Goal: Task Accomplishment & Management: Manage account settings

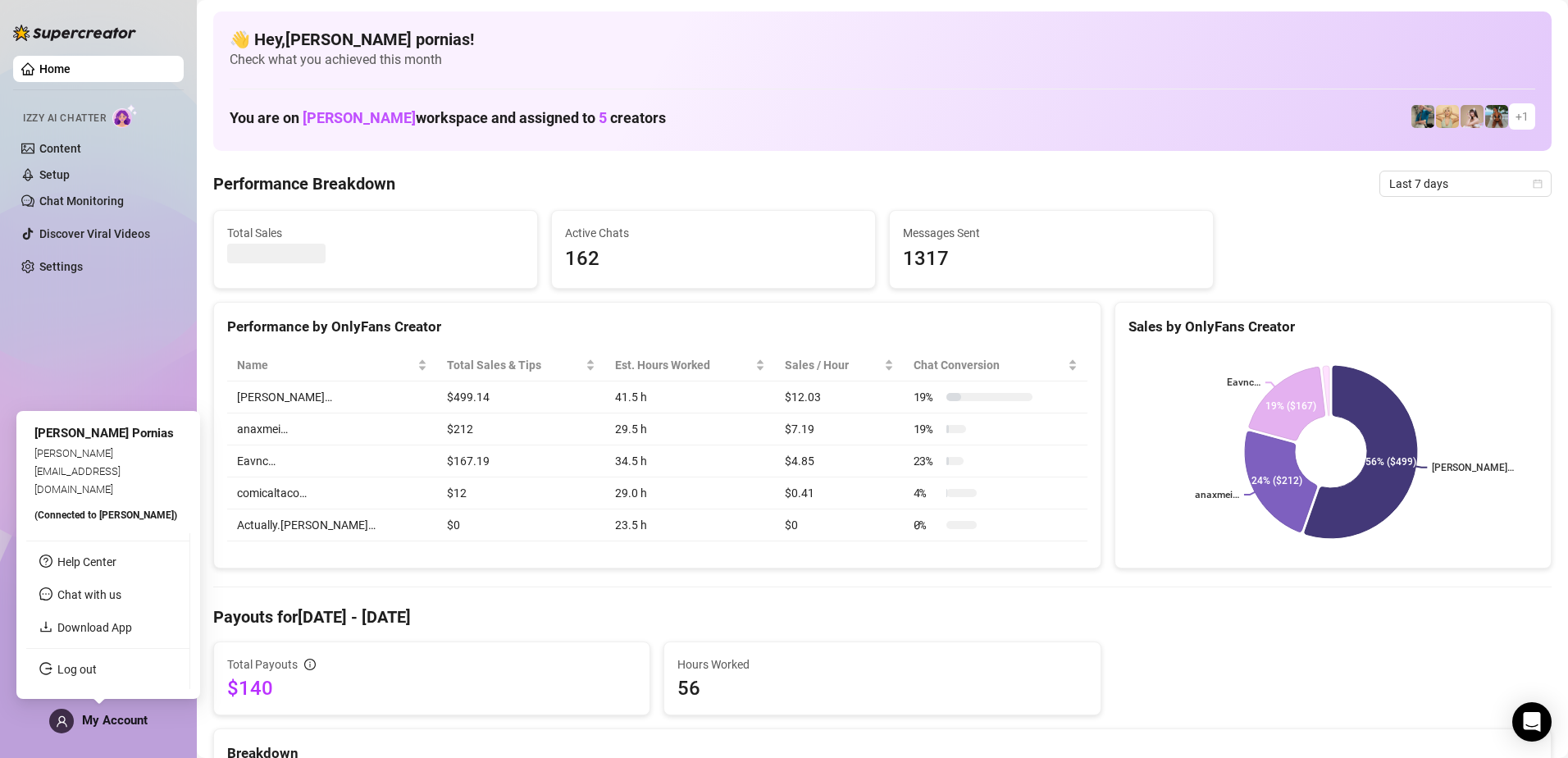
click at [136, 716] on span "My Account" at bounding box center [114, 719] width 66 height 15
click at [97, 674] on link "Log out" at bounding box center [77, 668] width 40 height 13
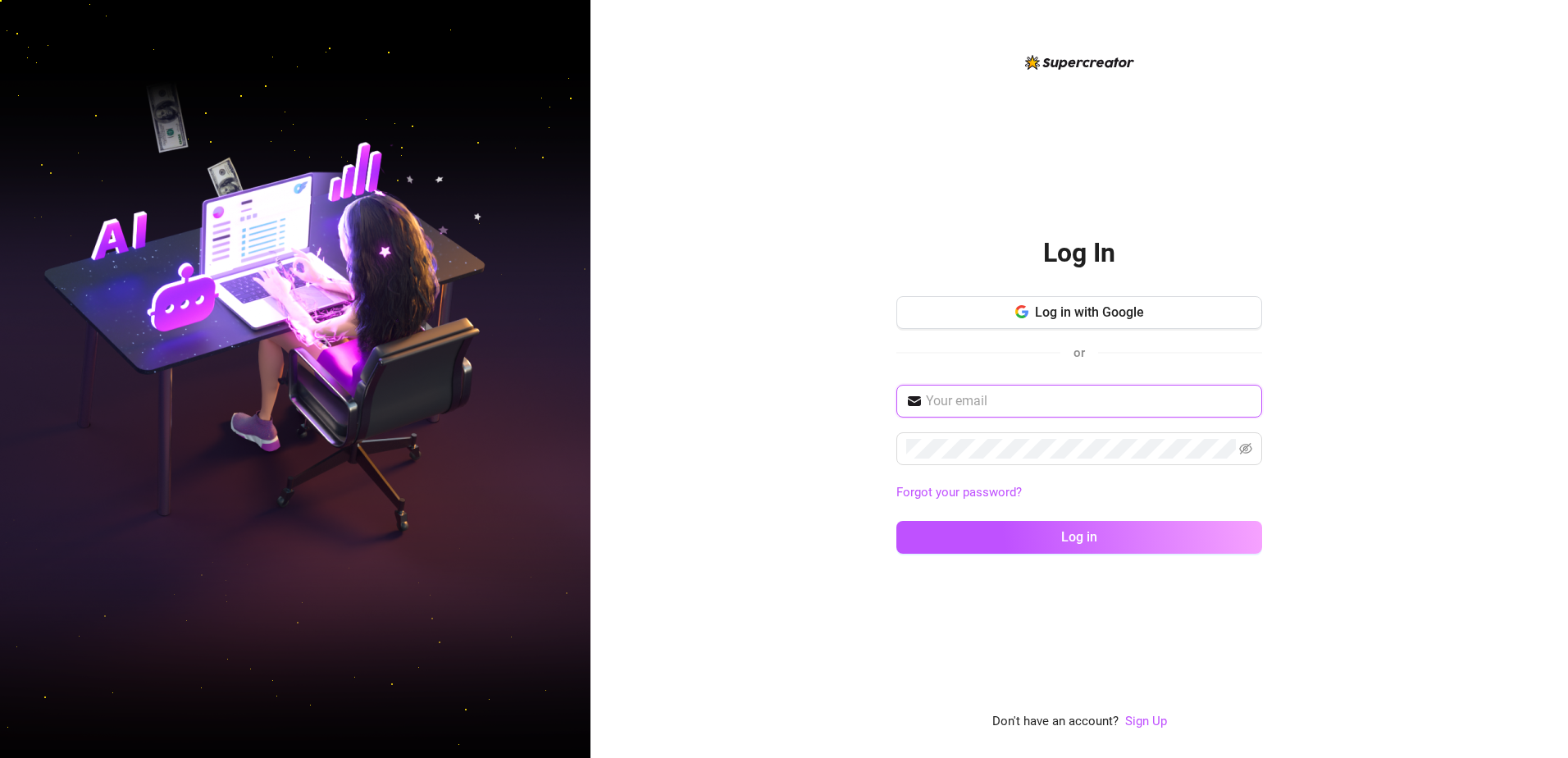
click at [979, 395] on input "text" at bounding box center [1089, 401] width 326 height 19
type input "[EMAIL_ADDRESS][DOMAIN_NAME]"
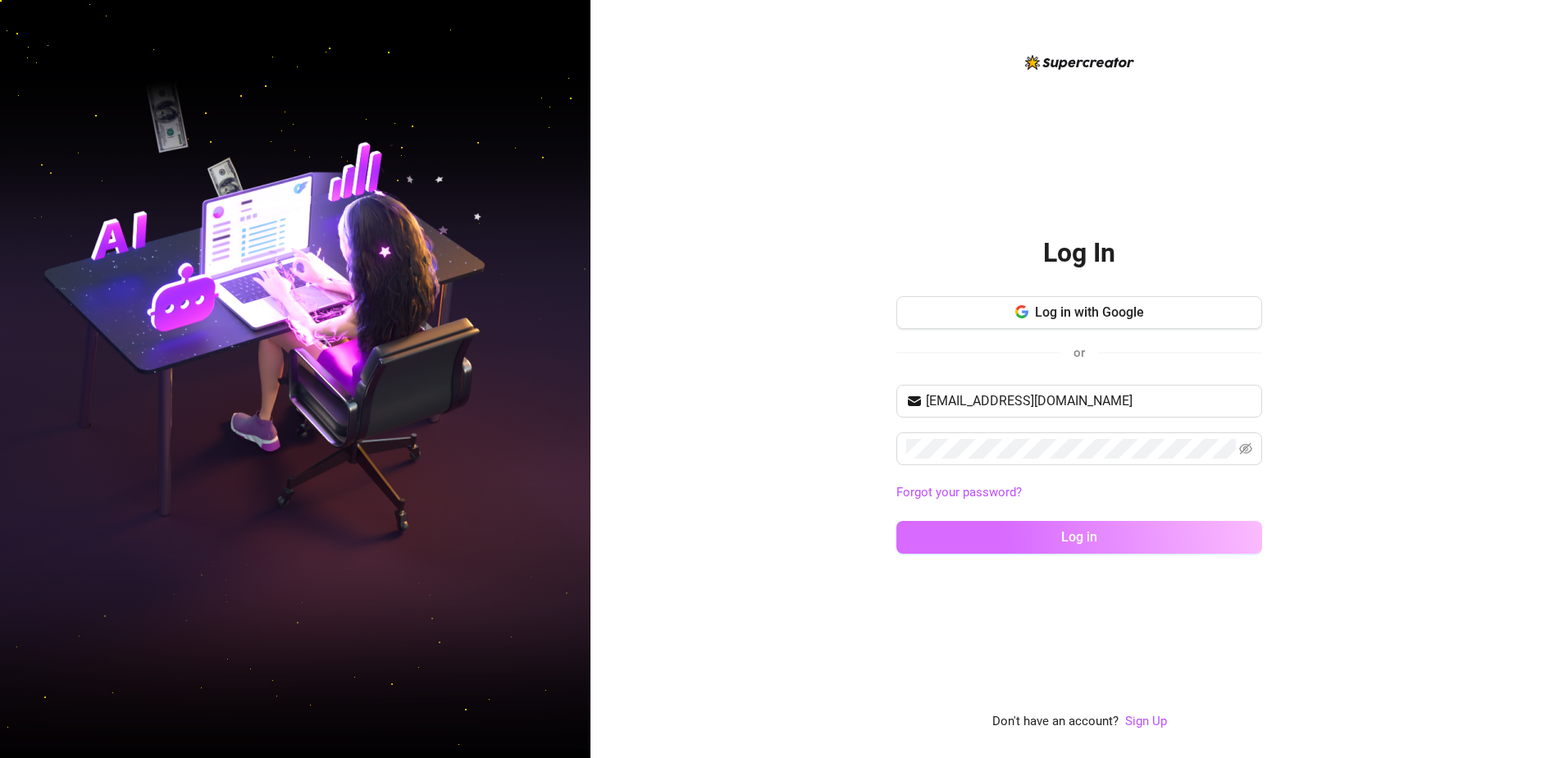
click at [1027, 543] on button "Log in" at bounding box center [1079, 536] width 366 height 33
